Goal: Information Seeking & Learning: Learn about a topic

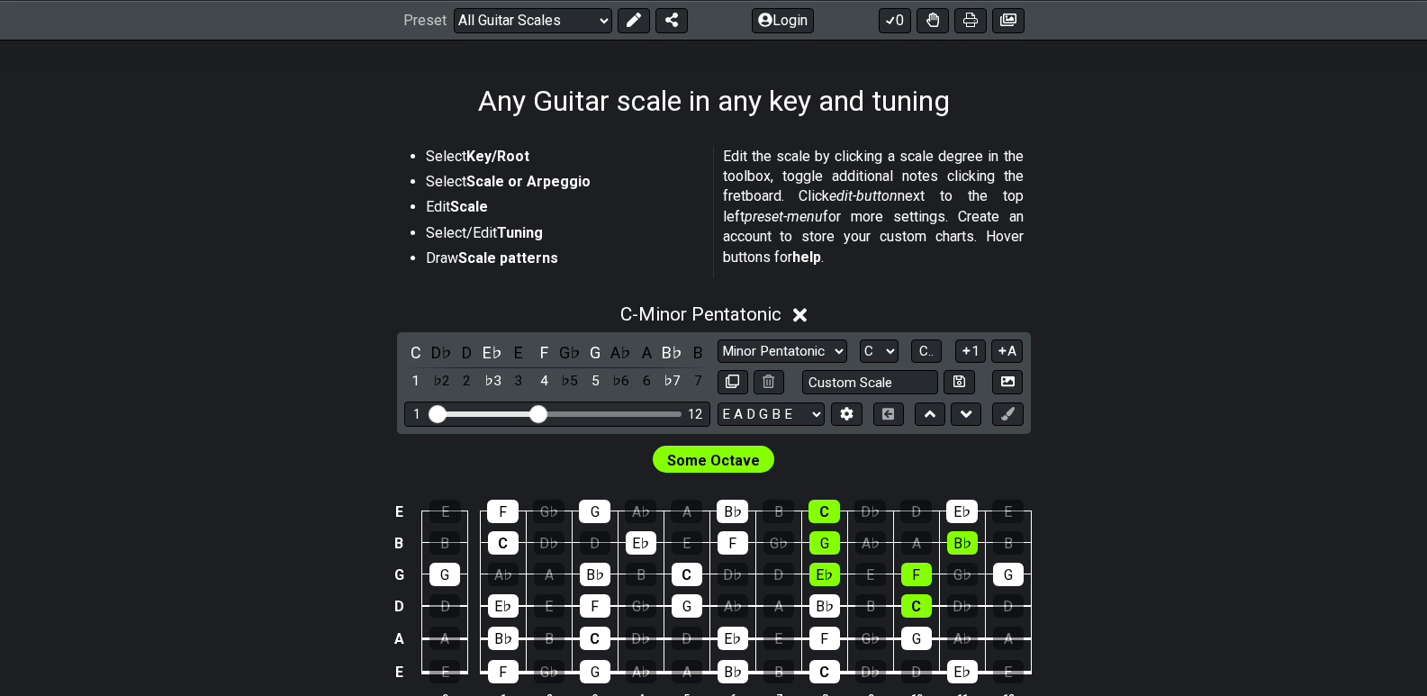
scroll to position [270, 0]
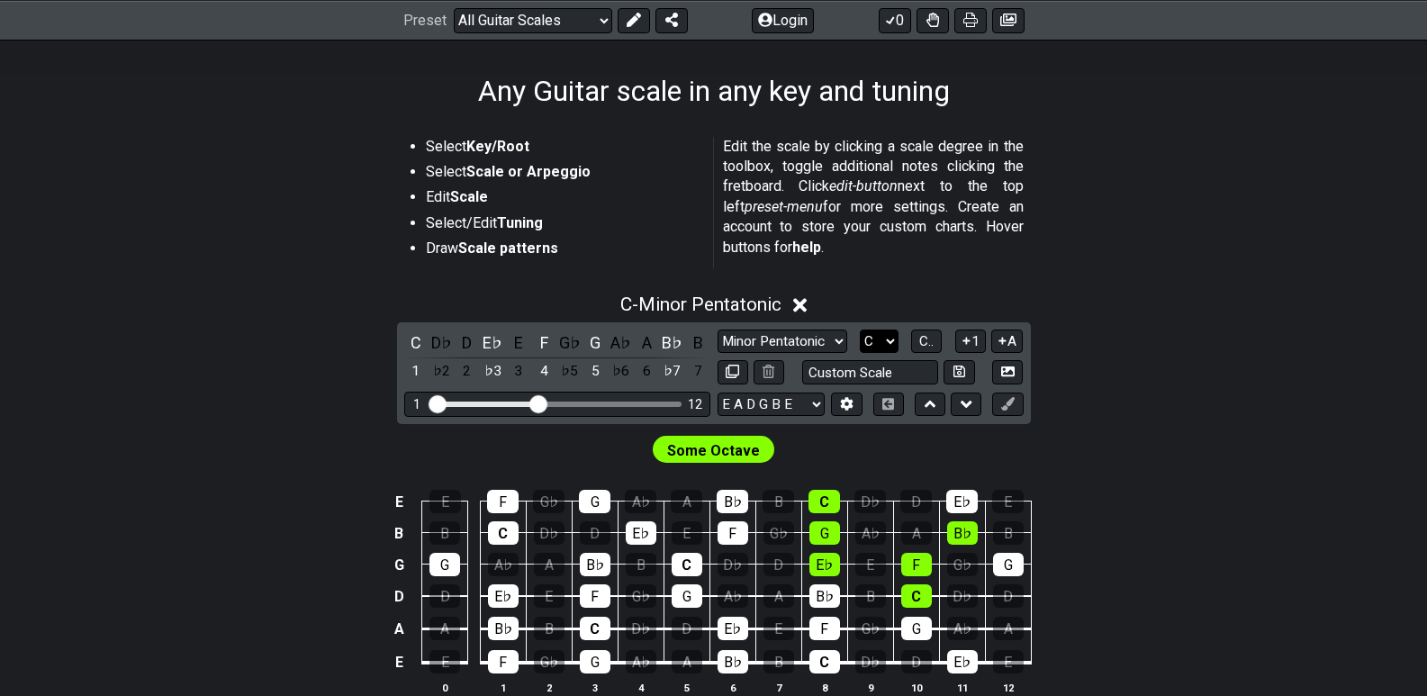
click at [891, 341] on select "A♭ A A♯ B♭ B C C♯ D♭ D D♯ E♭ E F F♯ G♭ G G♯" at bounding box center [879, 342] width 39 height 24
select select "D"
click at [860, 330] on select "A♭ A A♯ B♭ B C C♯ D♭ D D♯ E♭ E F F♯ G♭ G G♯" at bounding box center [879, 342] width 39 height 24
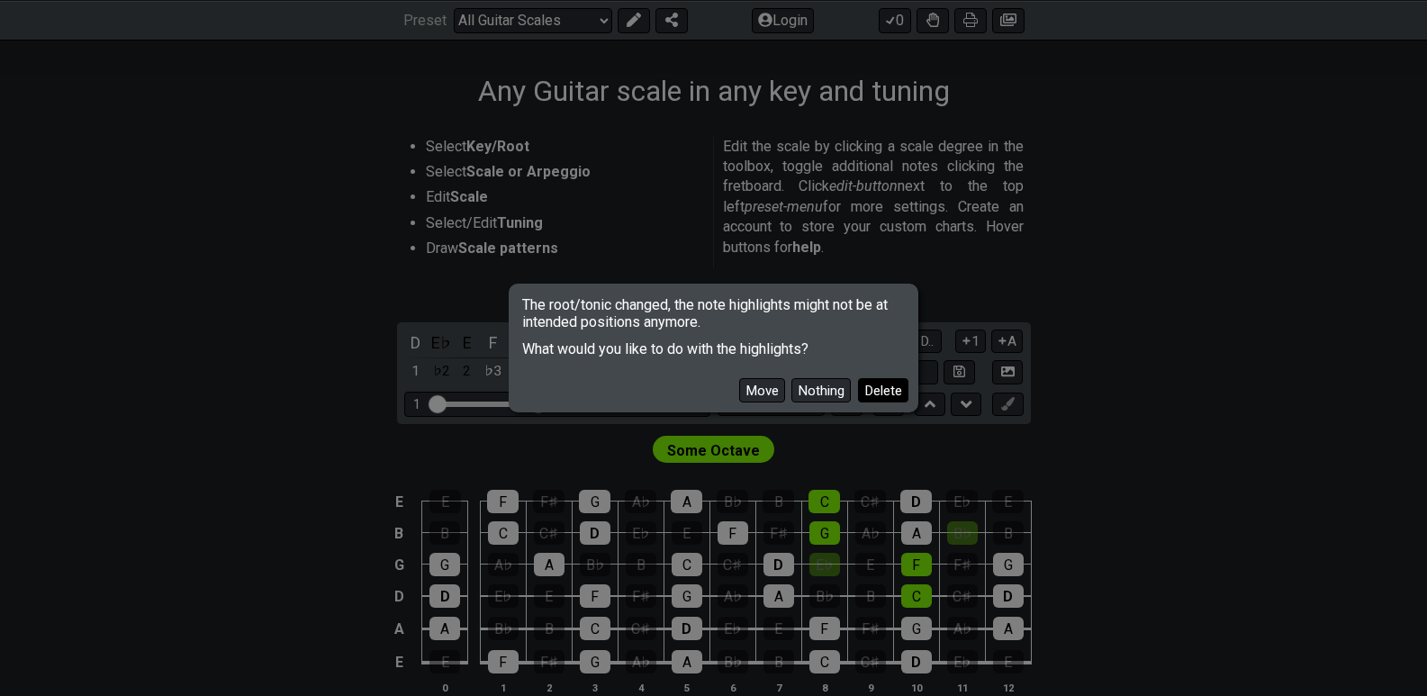
click at [886, 387] on button "Delete" at bounding box center [883, 390] width 50 height 24
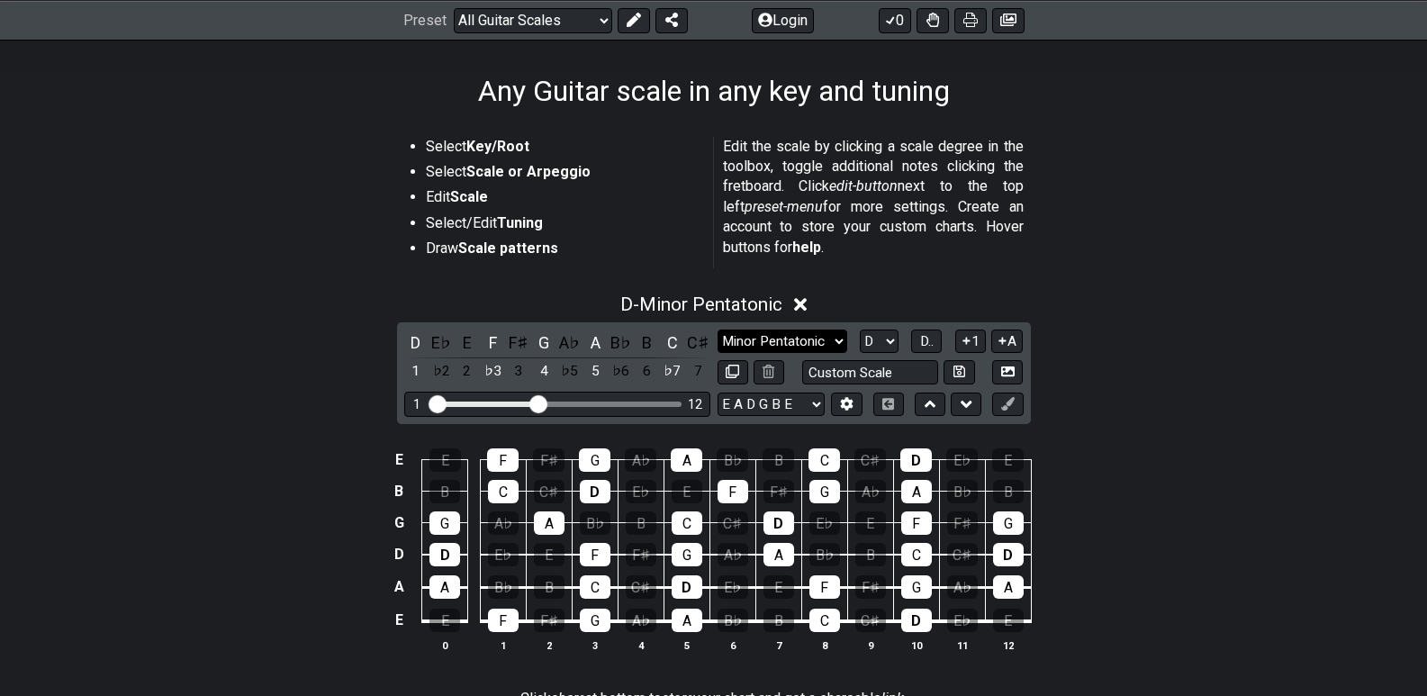
click at [844, 338] on select "Minor Pentatonic Root Minor Pentatonic Major Pentatonic Minor Blues Major Blues…" at bounding box center [783, 342] width 130 height 24
select select "Mixolydian"
click at [718, 330] on select "Minor Pentatonic Root Minor Pentatonic Major Pentatonic Minor Blues Major Blues…" at bounding box center [783, 342] width 130 height 24
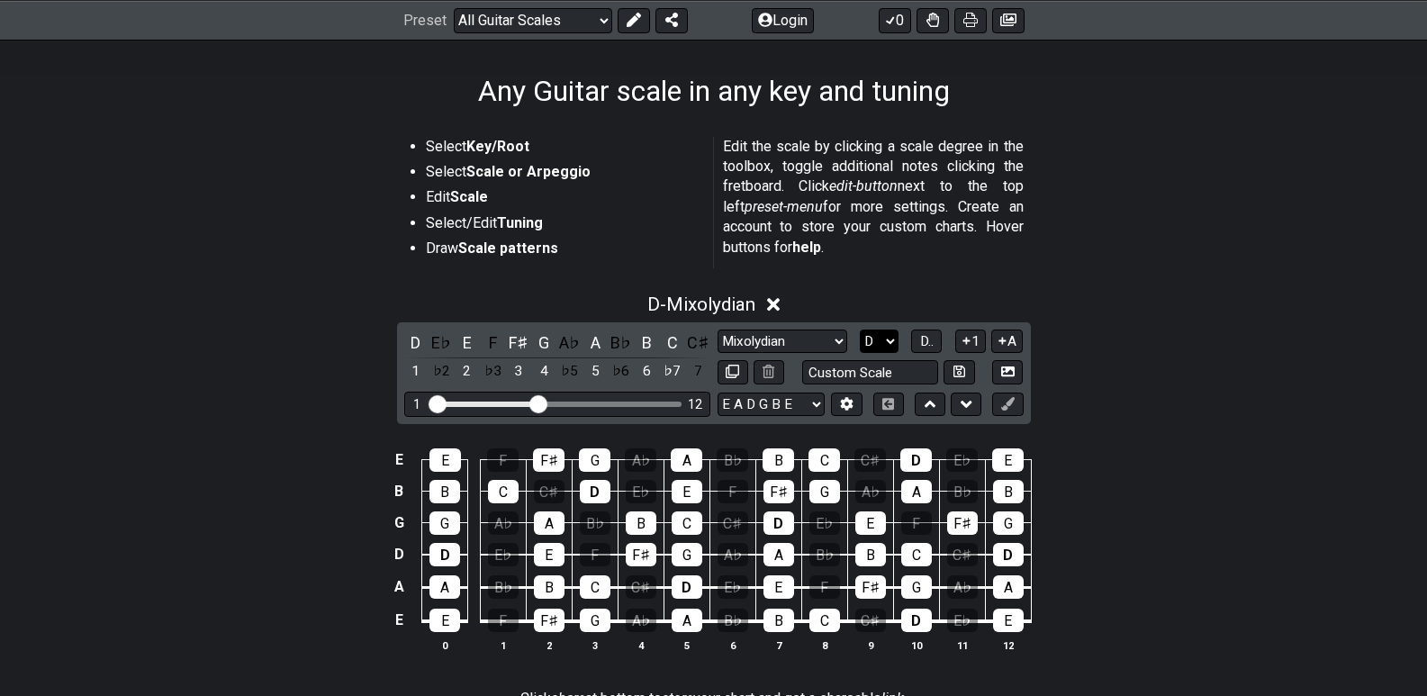
click at [892, 339] on select "A♭ A A♯ B♭ B C C♯ D♭ D D♯ E♭ E F F♯ G♭ G G♯" at bounding box center [879, 342] width 39 height 24
click at [860, 330] on select "A♭ A A♯ B♭ B C C♯ D♭ D D♯ E♭ E F F♯ G♭ G G♯" at bounding box center [879, 342] width 39 height 24
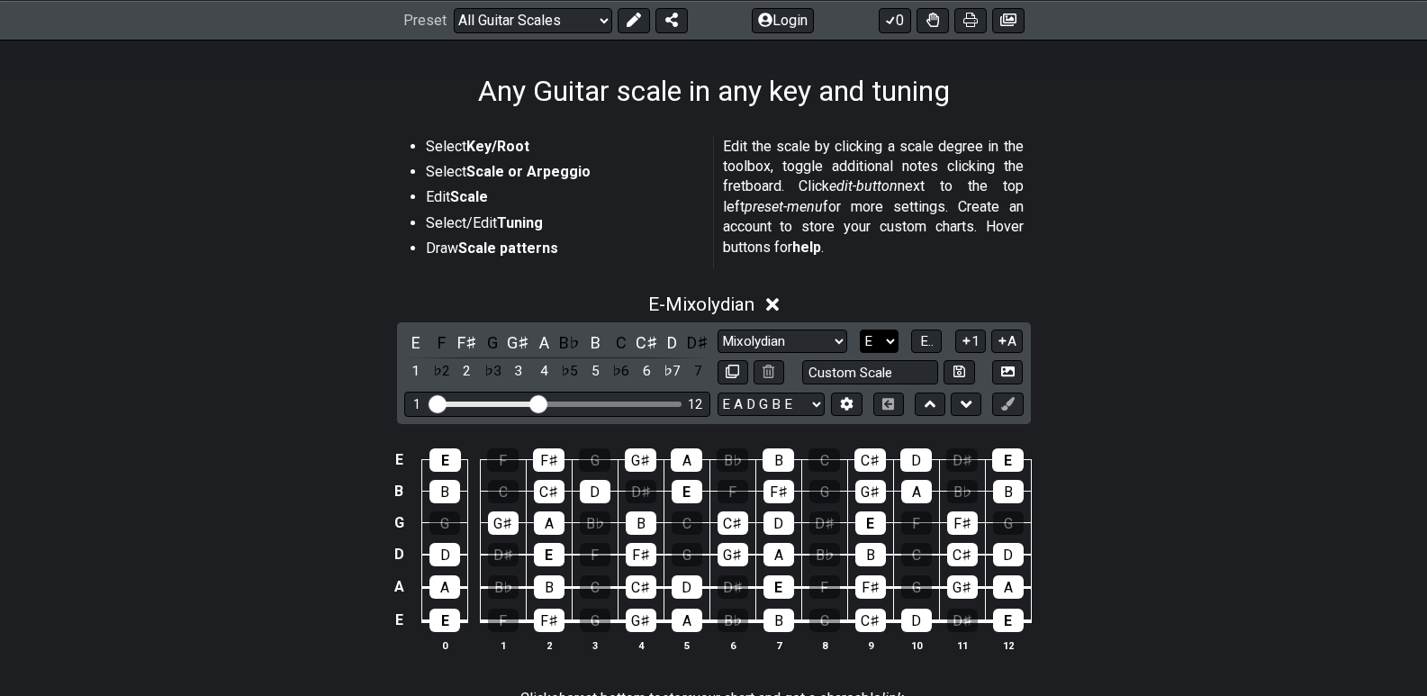
click at [890, 339] on select "A♭ A A♯ B♭ B C C♯ D♭ D D♯ E♭ E F F♯ G♭ G G♯" at bounding box center [879, 342] width 39 height 24
click at [860, 330] on select "A♭ A A♯ B♭ B C C♯ D♭ D D♯ E♭ E F F♯ G♭ G G♯" at bounding box center [879, 342] width 39 height 24
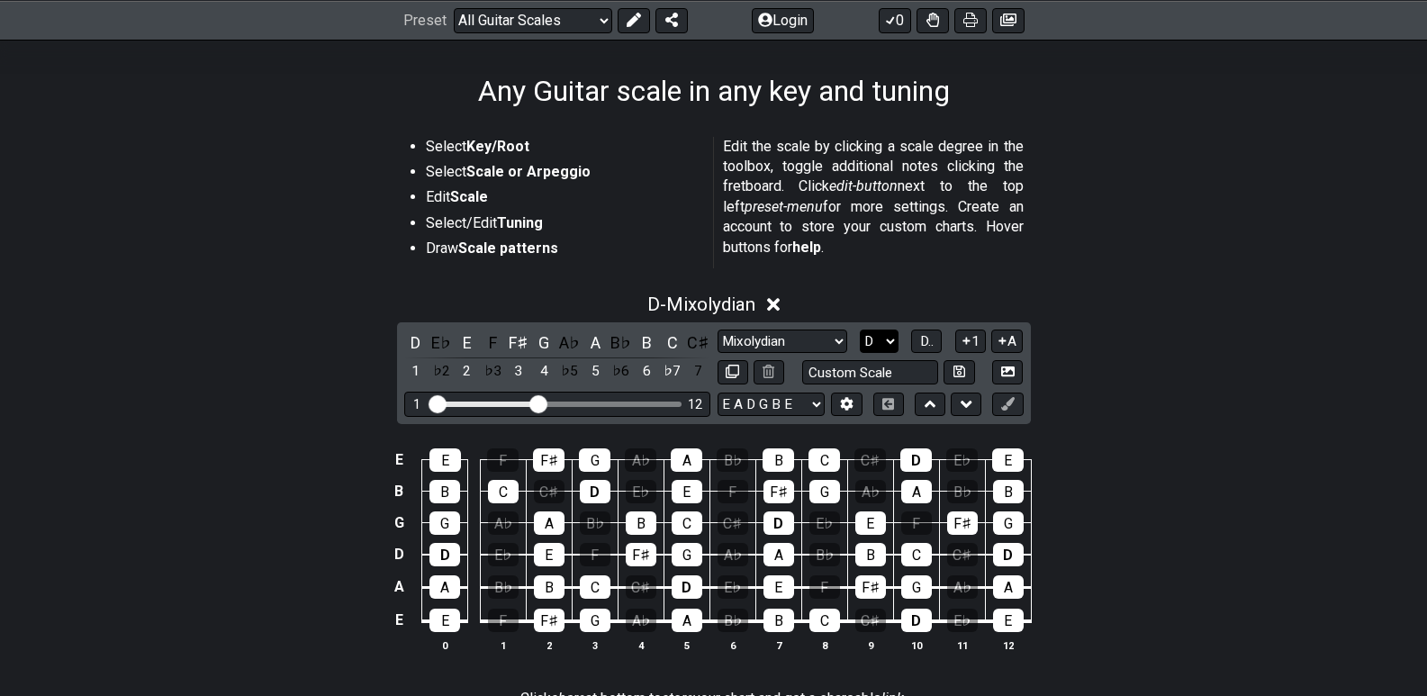
click at [894, 338] on select "A♭ A A♯ B♭ B C C♯ D♭ D D♯ E♭ E F F♯ G♭ G G♯" at bounding box center [879, 342] width 39 height 24
click at [860, 330] on select "A♭ A A♯ B♭ B C C♯ D♭ D D♯ E♭ E F F♯ G♭ G G♯" at bounding box center [879, 342] width 39 height 24
click at [892, 340] on select "A♭ A A♯ B♭ B C C♯ D♭ D D♯ E♭ E F F♯ G♭ G G♯" at bounding box center [879, 342] width 39 height 24
click at [860, 330] on select "A♭ A A♯ B♭ B C C♯ D♭ D D♯ E♭ E F F♯ G♭ G G♯" at bounding box center [879, 342] width 39 height 24
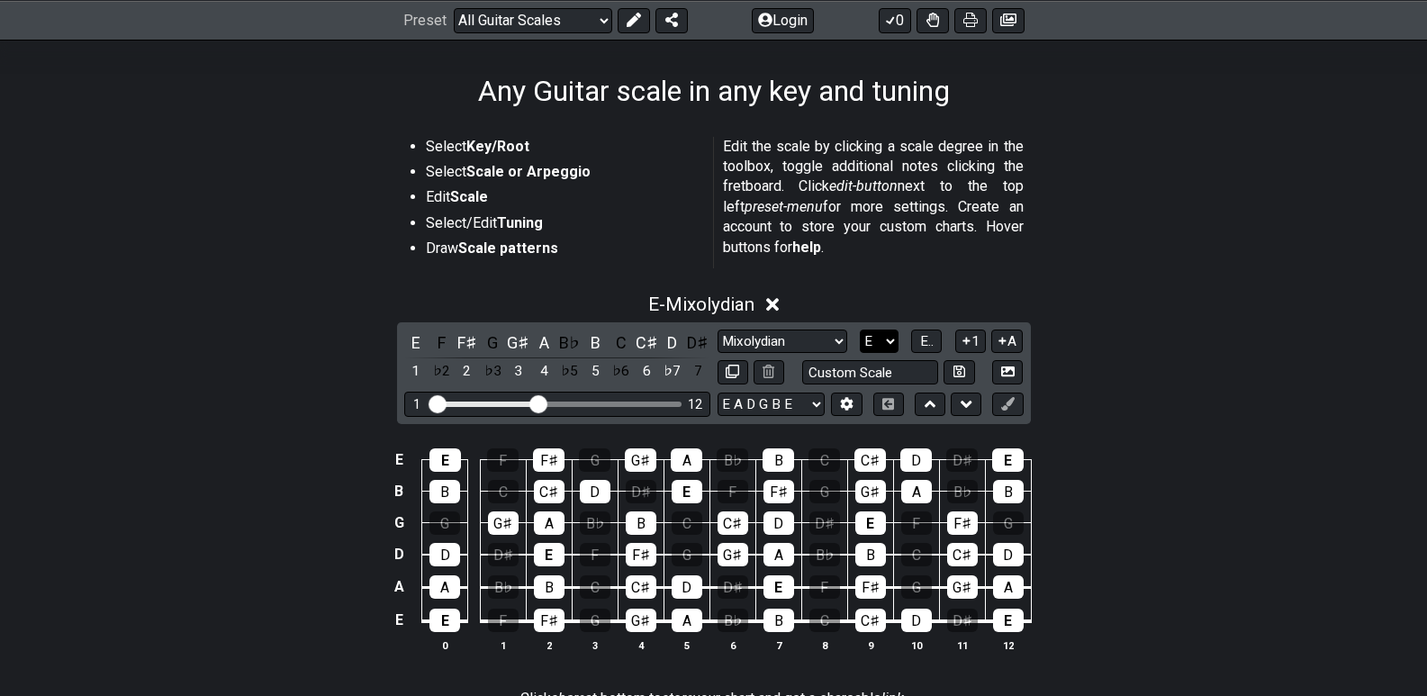
click at [891, 341] on select "A♭ A A♯ B♭ B C C♯ D♭ D D♯ E♭ E F F♯ G♭ G G♯" at bounding box center [879, 342] width 39 height 24
select select "A"
click at [860, 330] on select "A♭ A A♯ B♭ B C C♯ D♭ D D♯ E♭ E F F♯ G♭ G G♯" at bounding box center [879, 342] width 39 height 24
